Goal: Transaction & Acquisition: Purchase product/service

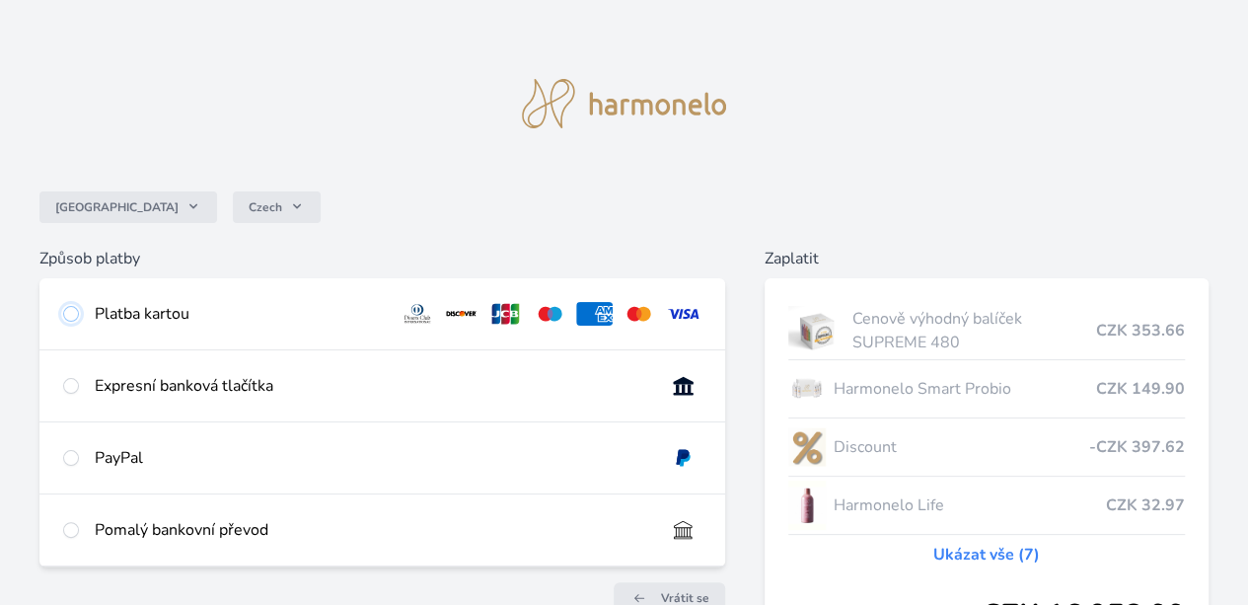
click at [79, 315] on input "radio" at bounding box center [71, 314] width 16 height 16
radio input "true"
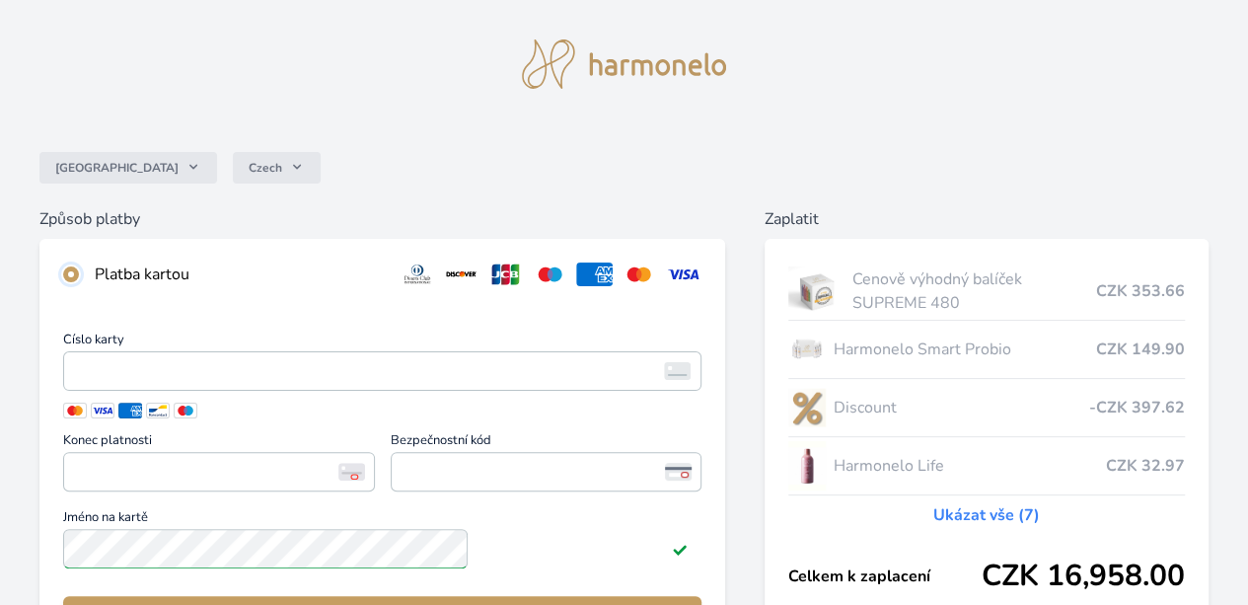
scroll to position [93, 0]
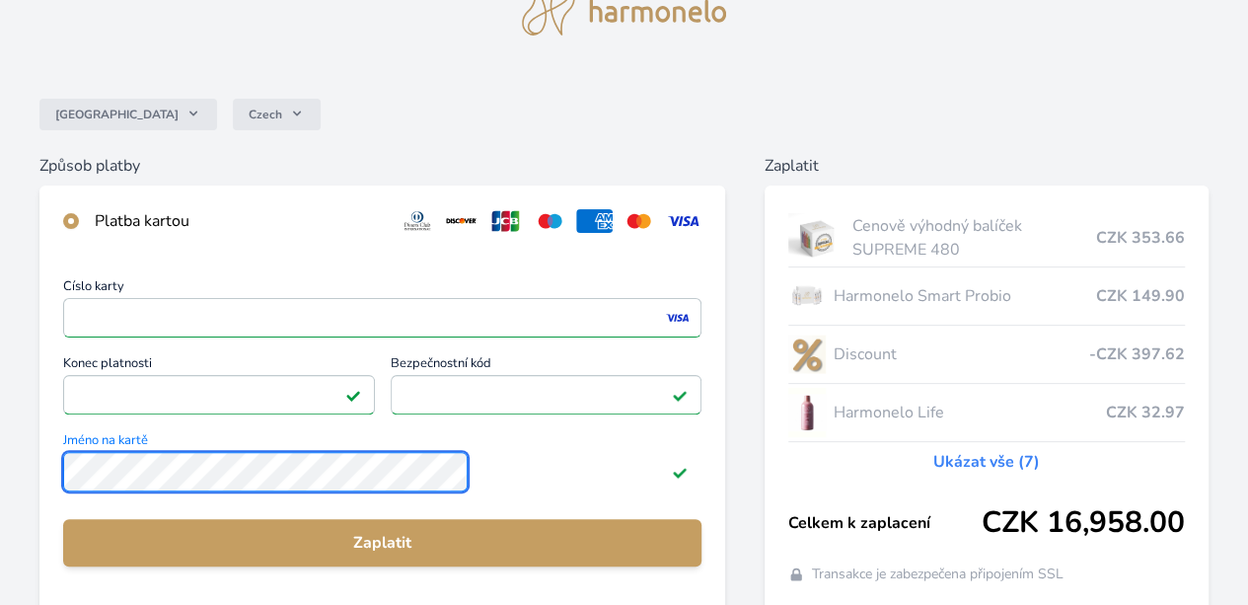
click at [226, 479] on div "Česko Czech Způsob platby Platba kartou Číslo karty <p>Your browser does not su…" at bounding box center [624, 420] width 1248 height 1026
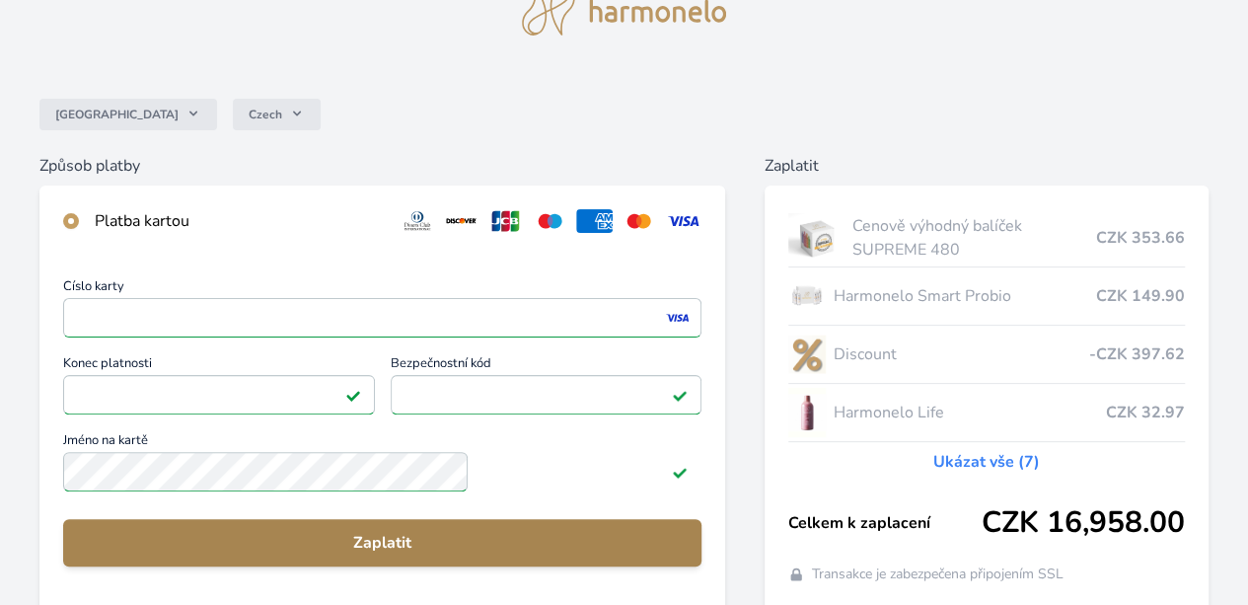
click at [479, 555] on span "Zaplatit" at bounding box center [382, 543] width 607 height 24
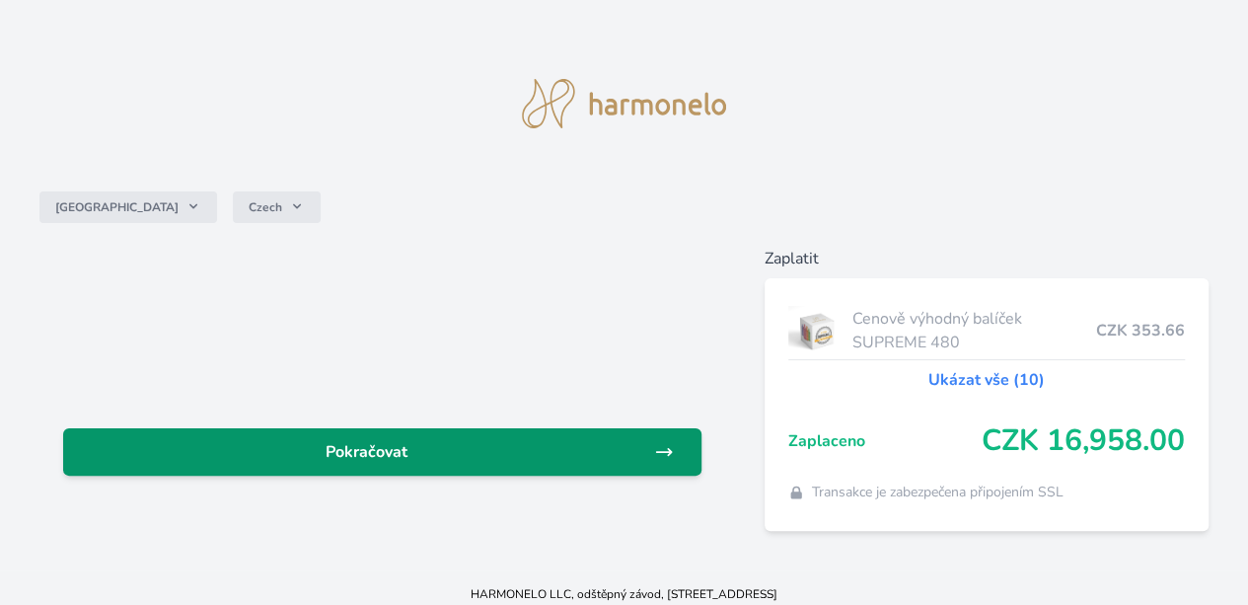
click at [478, 448] on span "Pokračovat" at bounding box center [366, 452] width 575 height 24
